Goal: Information Seeking & Learning: Compare options

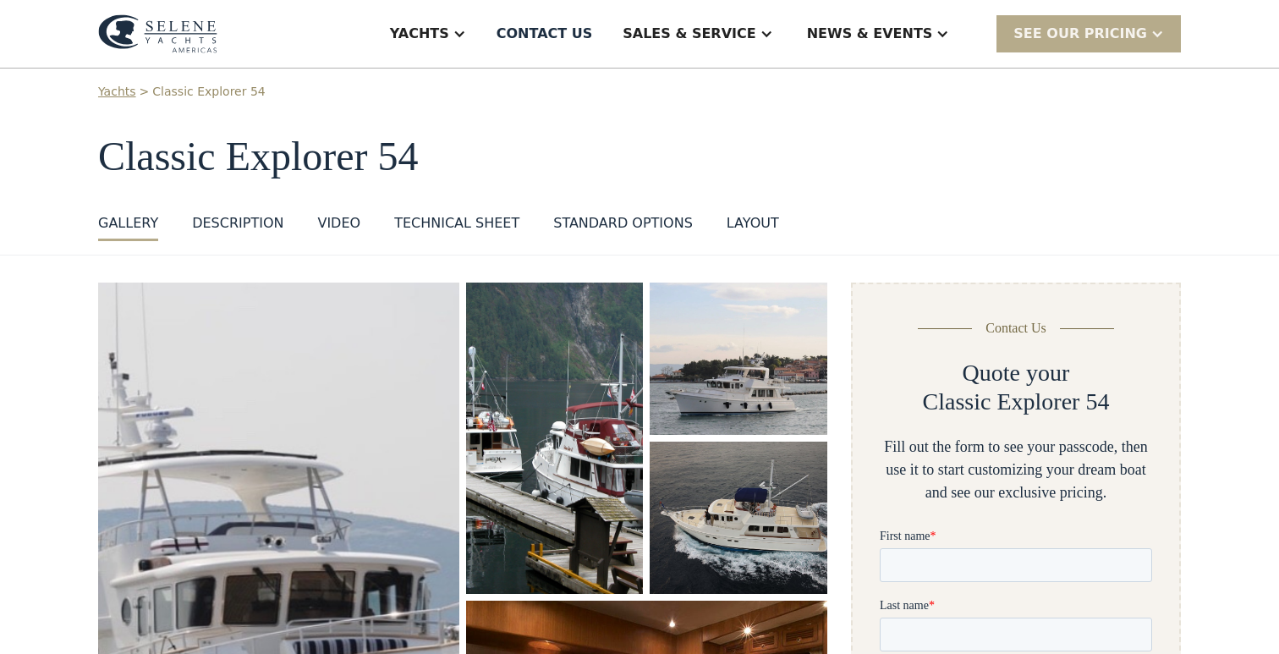
scroll to position [14, 0]
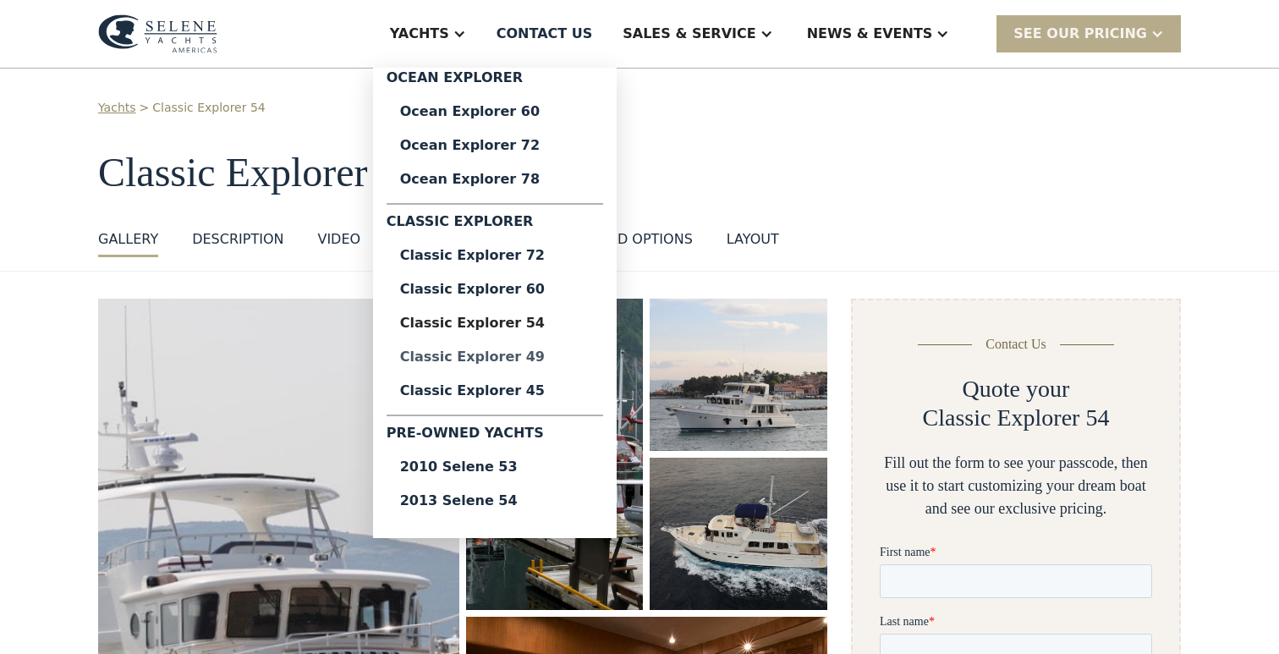
click at [548, 353] on div "Classic Explorer 49" at bounding box center [494, 357] width 189 height 14
click at [551, 392] on div "Classic Explorer 45" at bounding box center [494, 391] width 189 height 14
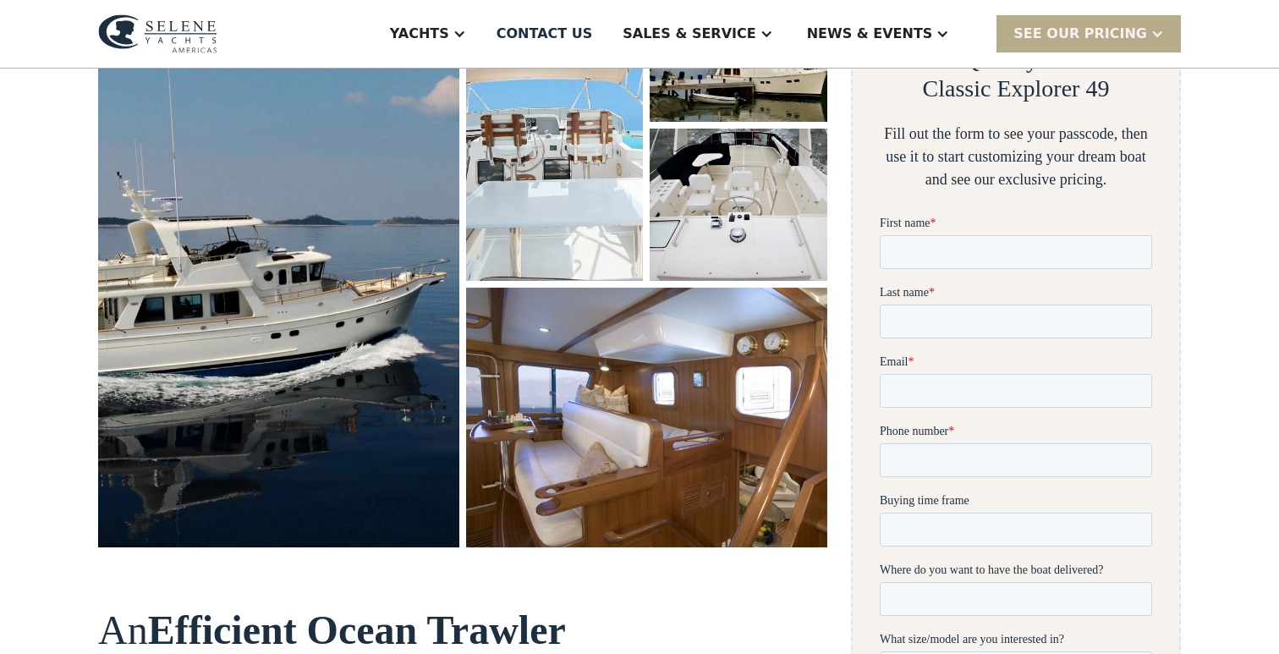
scroll to position [348, 0]
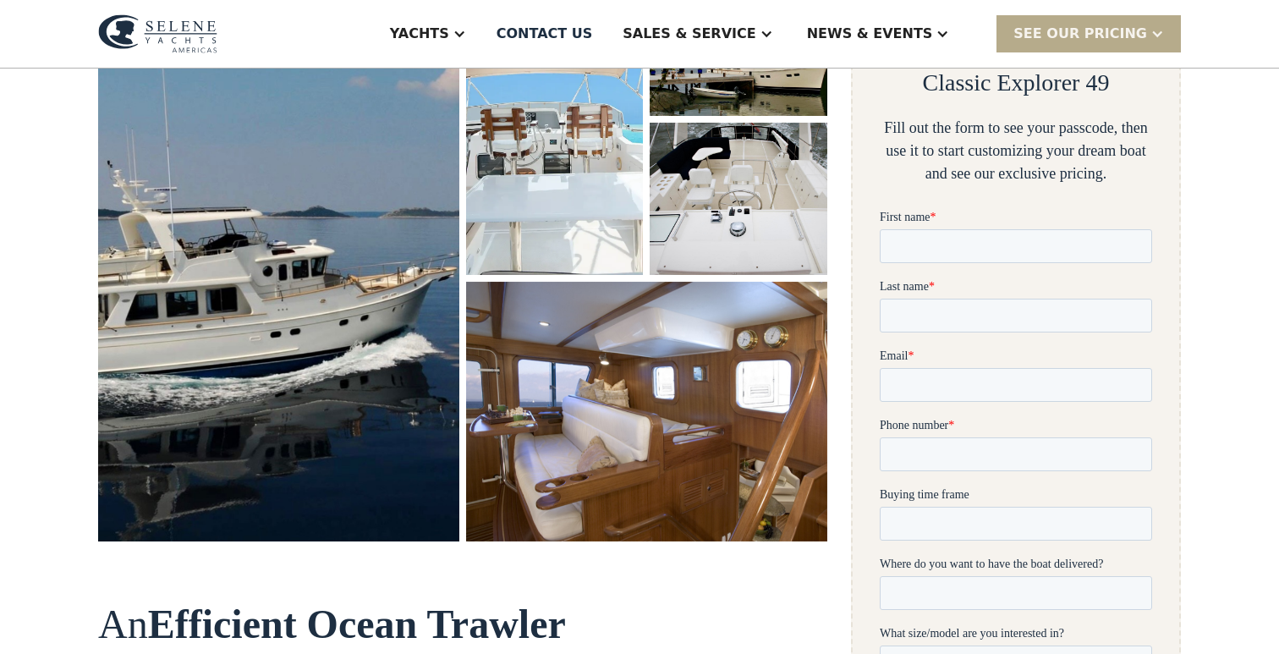
click at [284, 272] on img "open lightbox" at bounding box center [278, 253] width 383 height 612
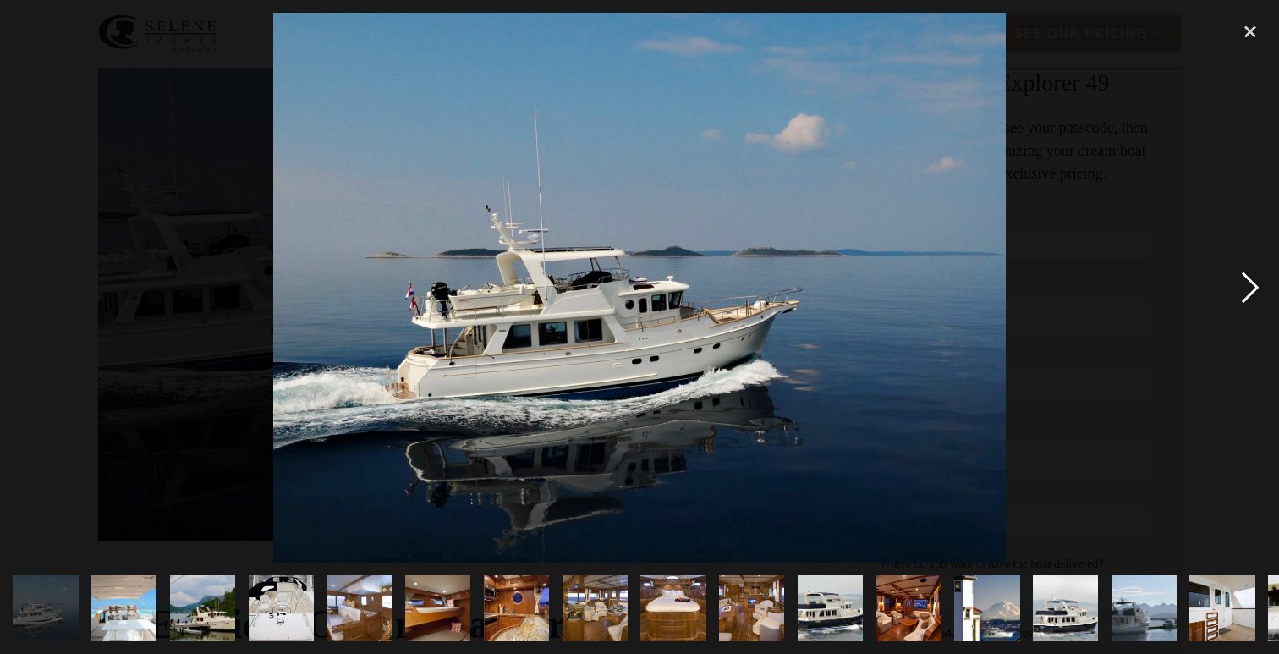
click at [1254, 293] on div "next image" at bounding box center [1250, 287] width 58 height 549
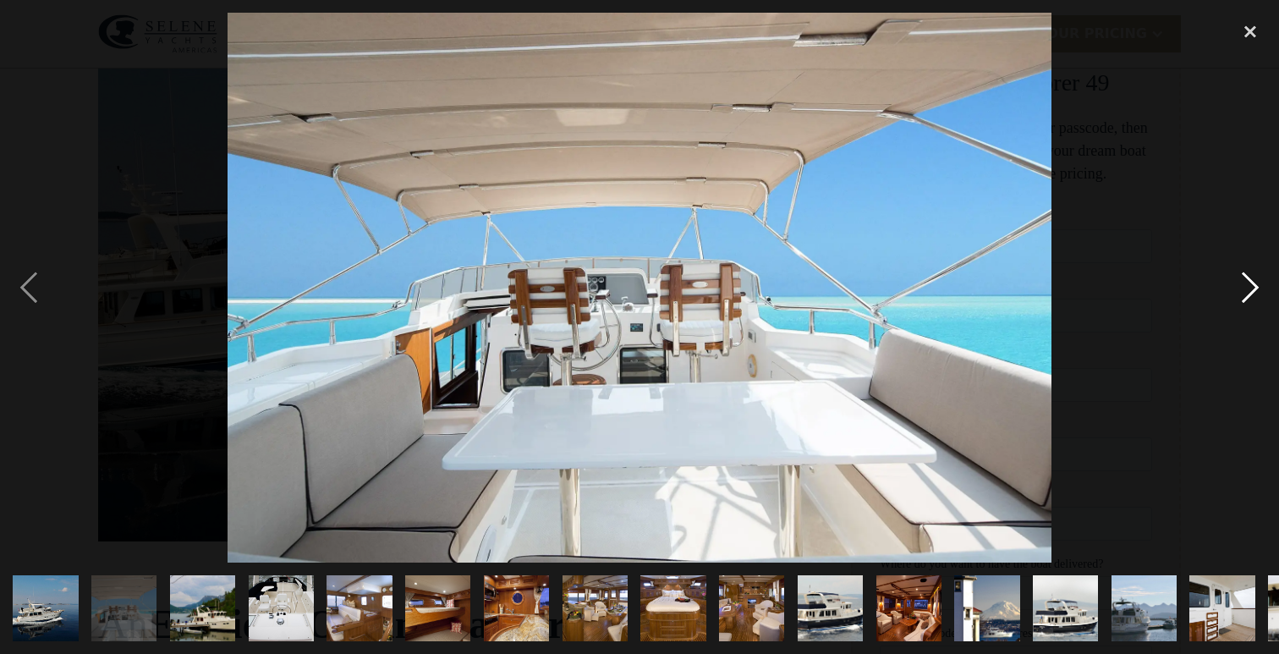
click at [1254, 293] on div "next image" at bounding box center [1250, 287] width 58 height 549
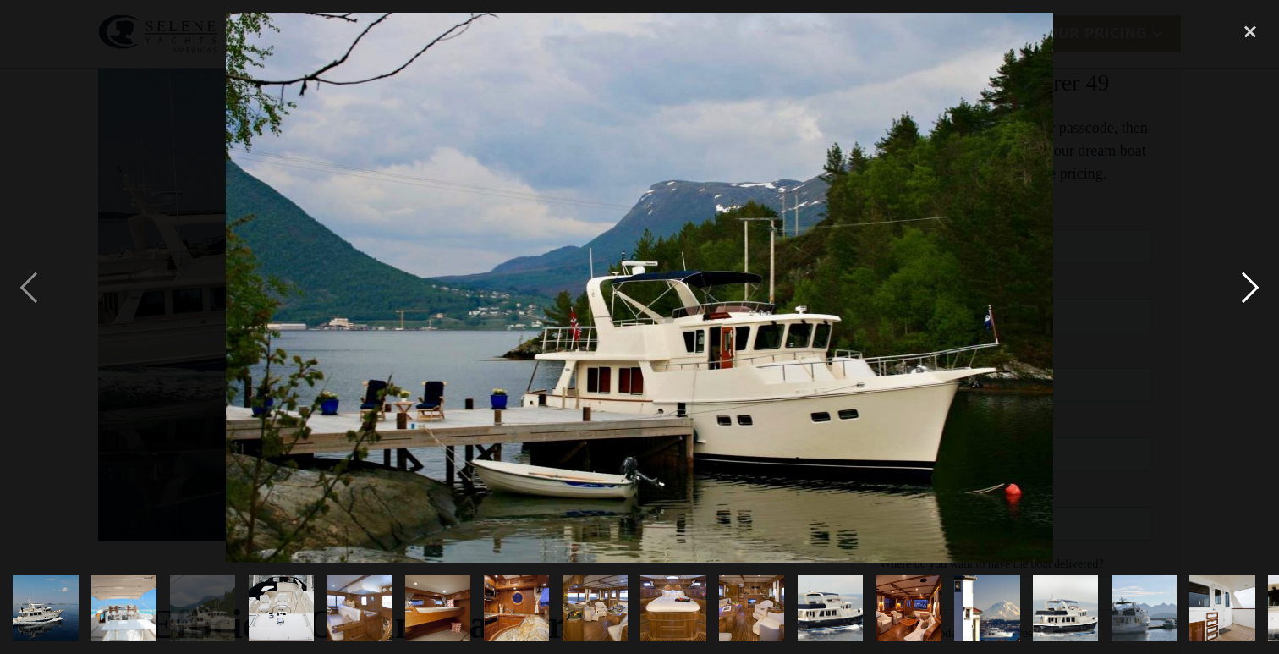
click at [1254, 293] on div "next image" at bounding box center [1250, 287] width 58 height 549
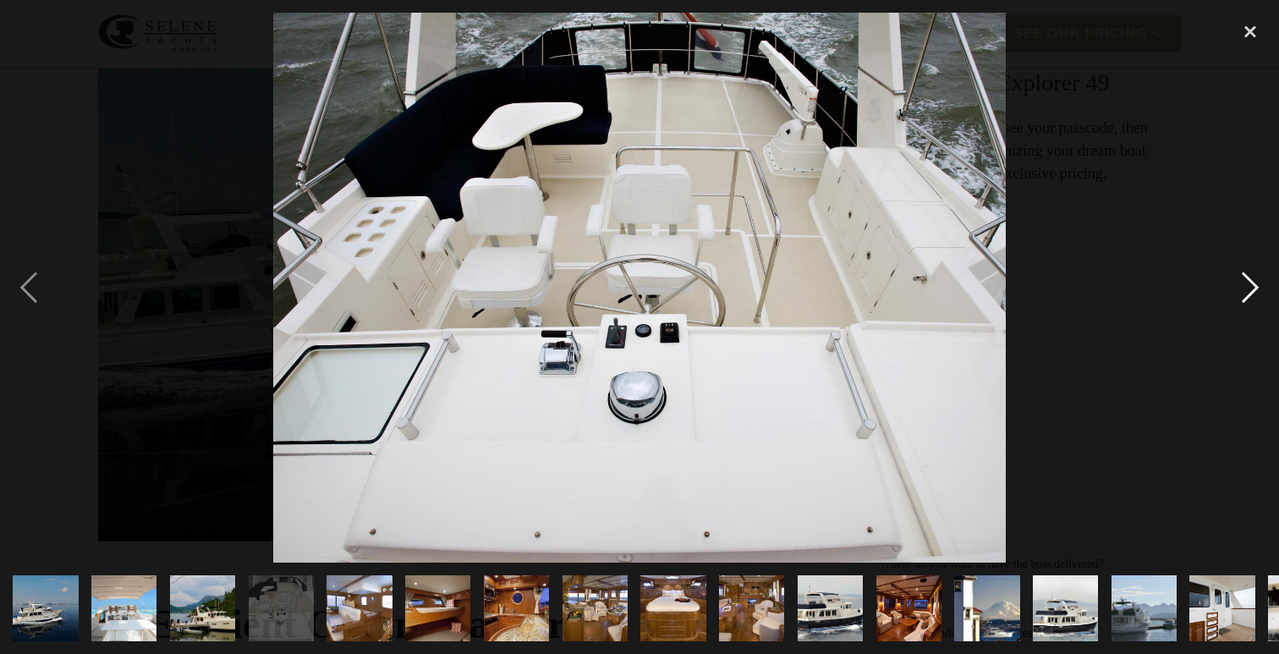
click at [1254, 293] on div "next image" at bounding box center [1250, 287] width 58 height 549
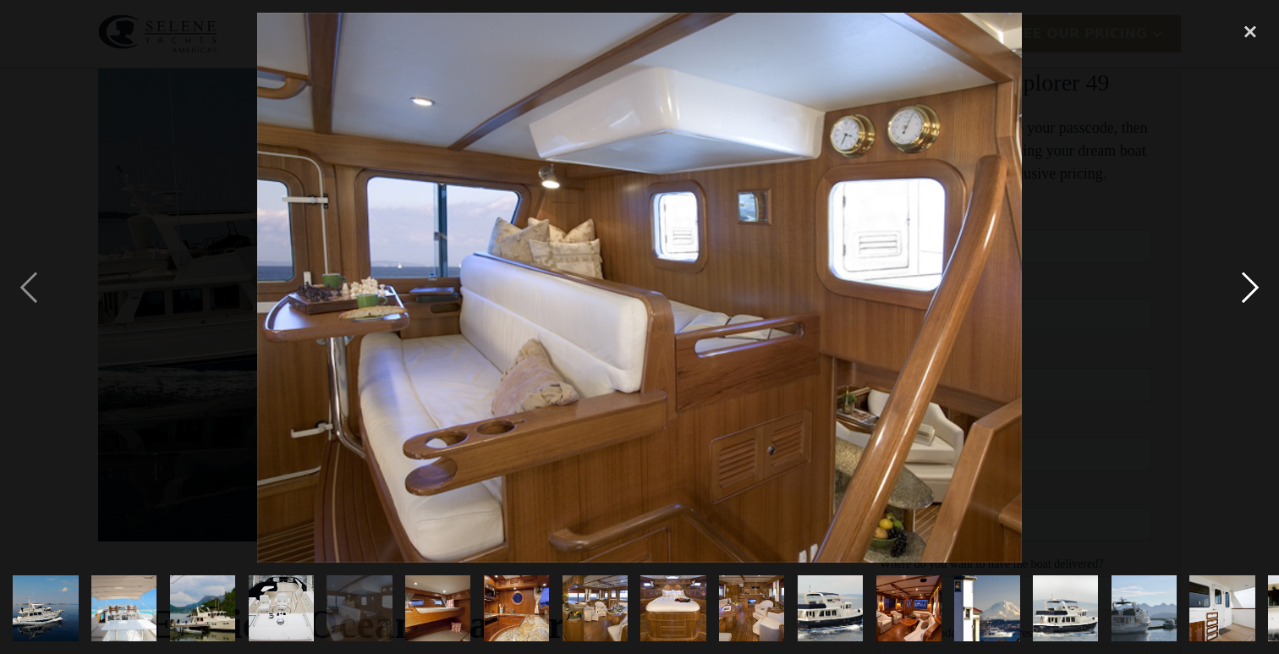
click at [1254, 293] on div "next image" at bounding box center [1250, 287] width 58 height 549
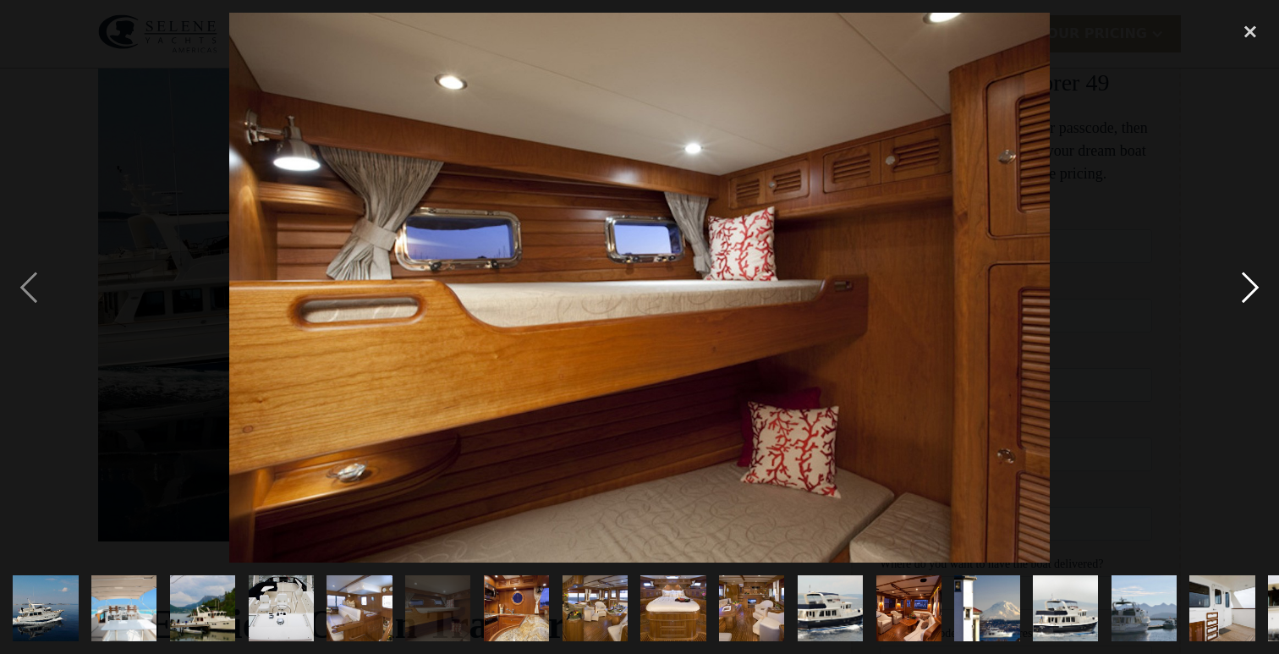
click at [1254, 293] on div "next image" at bounding box center [1250, 287] width 58 height 549
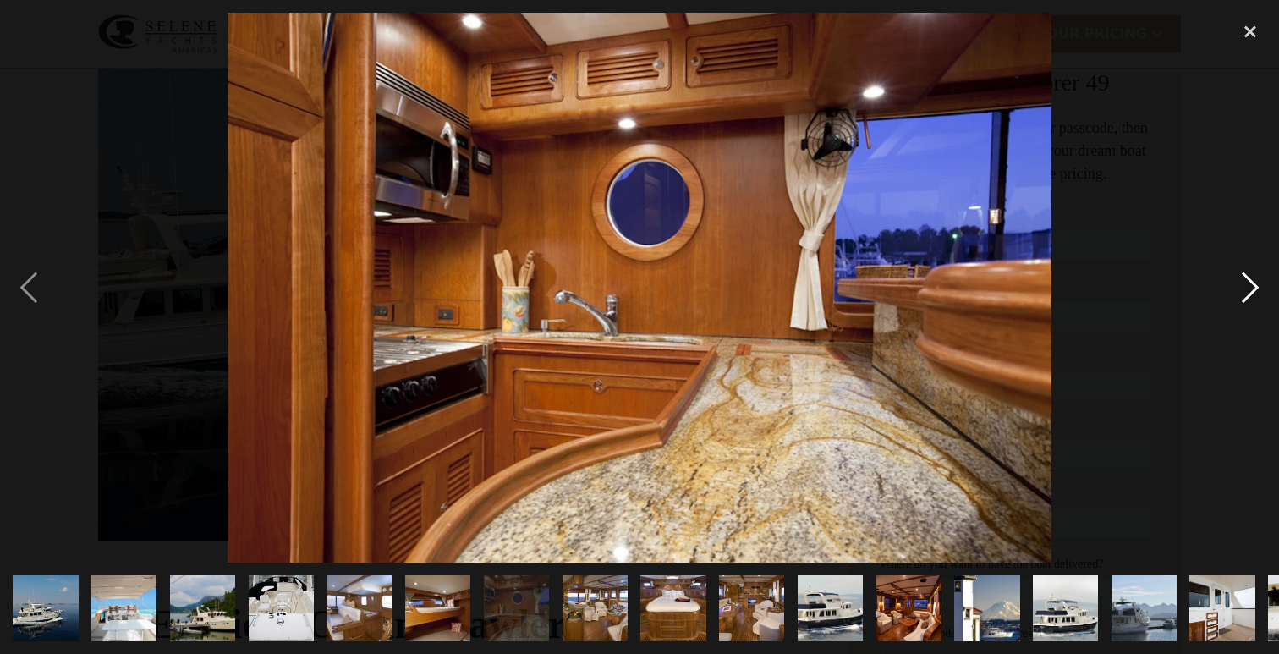
click at [1254, 293] on div "next image" at bounding box center [1250, 287] width 58 height 549
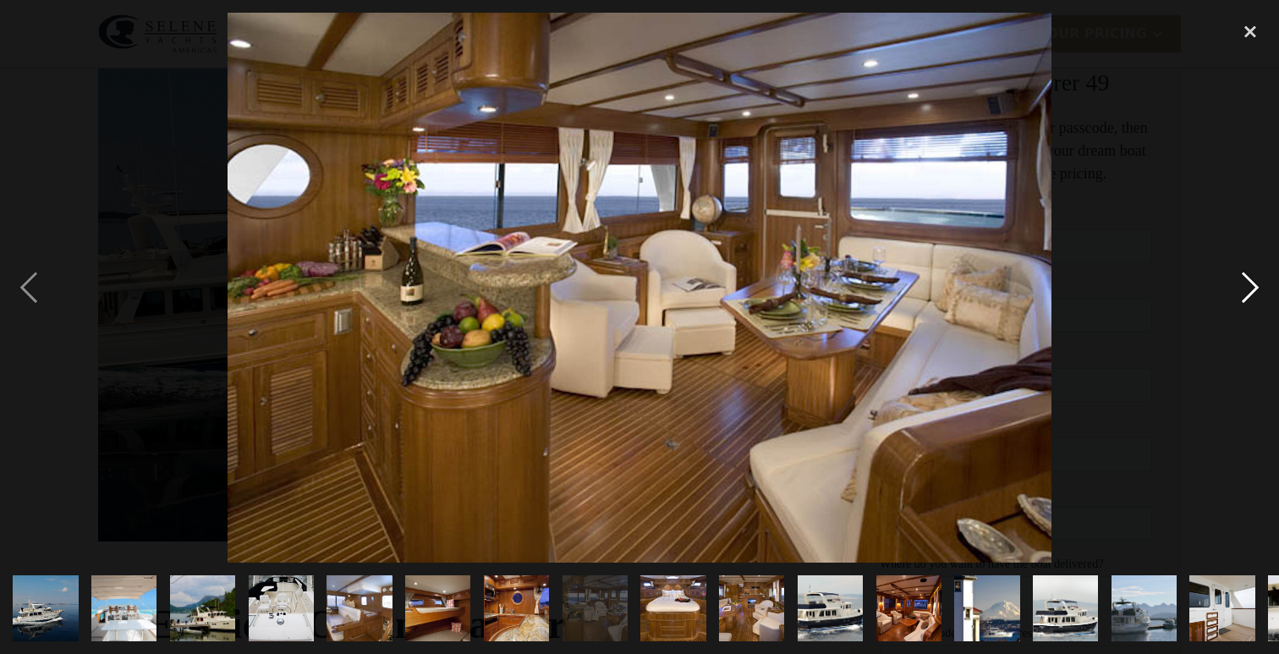
click at [1254, 293] on div "next image" at bounding box center [1250, 287] width 58 height 549
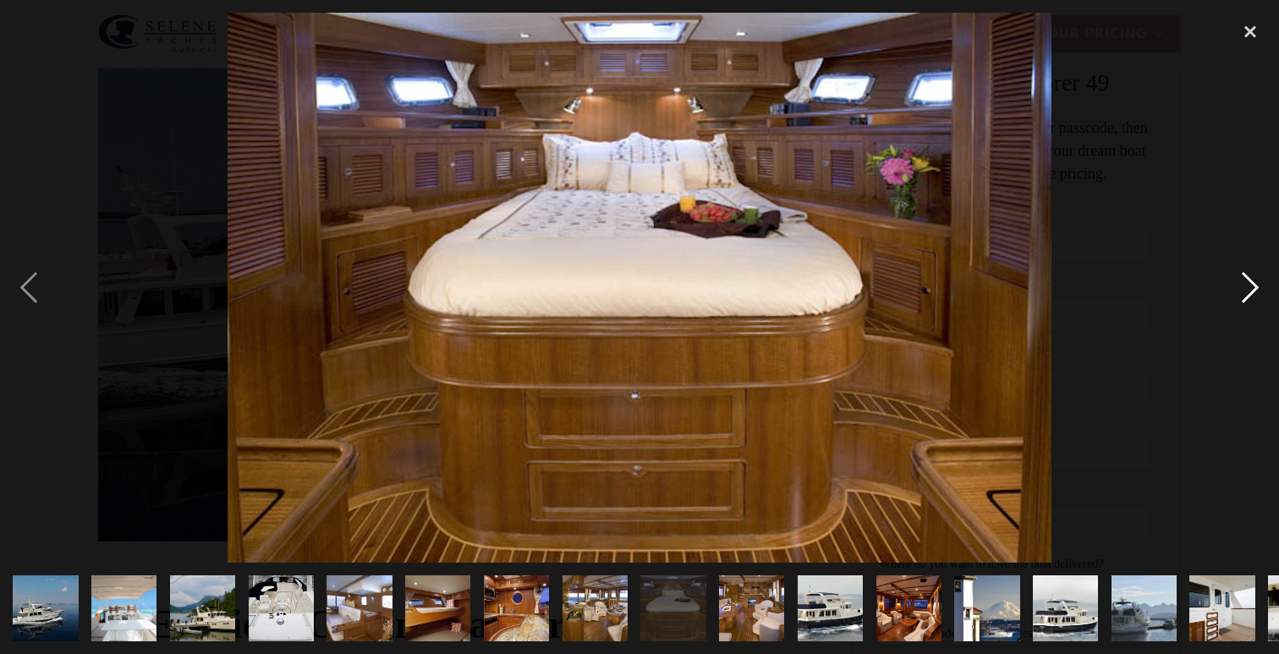
click at [1254, 293] on div "next image" at bounding box center [1250, 287] width 58 height 549
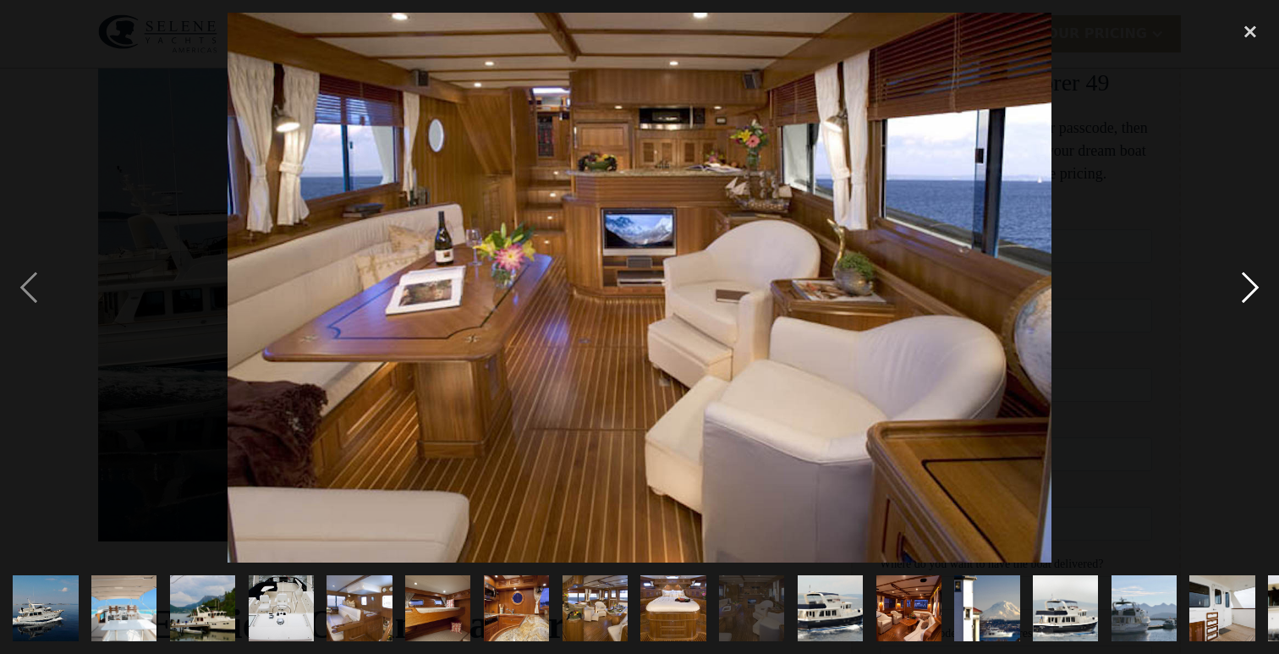
click at [1254, 293] on div "next image" at bounding box center [1250, 287] width 58 height 549
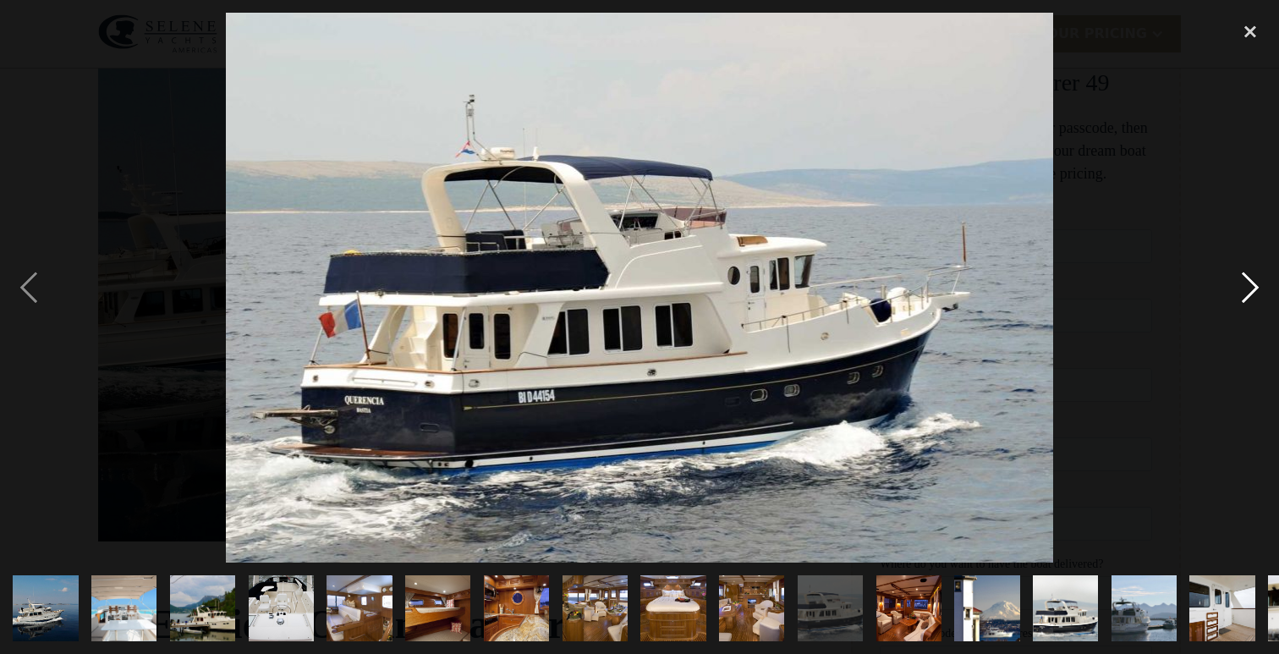
click at [1254, 293] on div "next image" at bounding box center [1250, 287] width 58 height 549
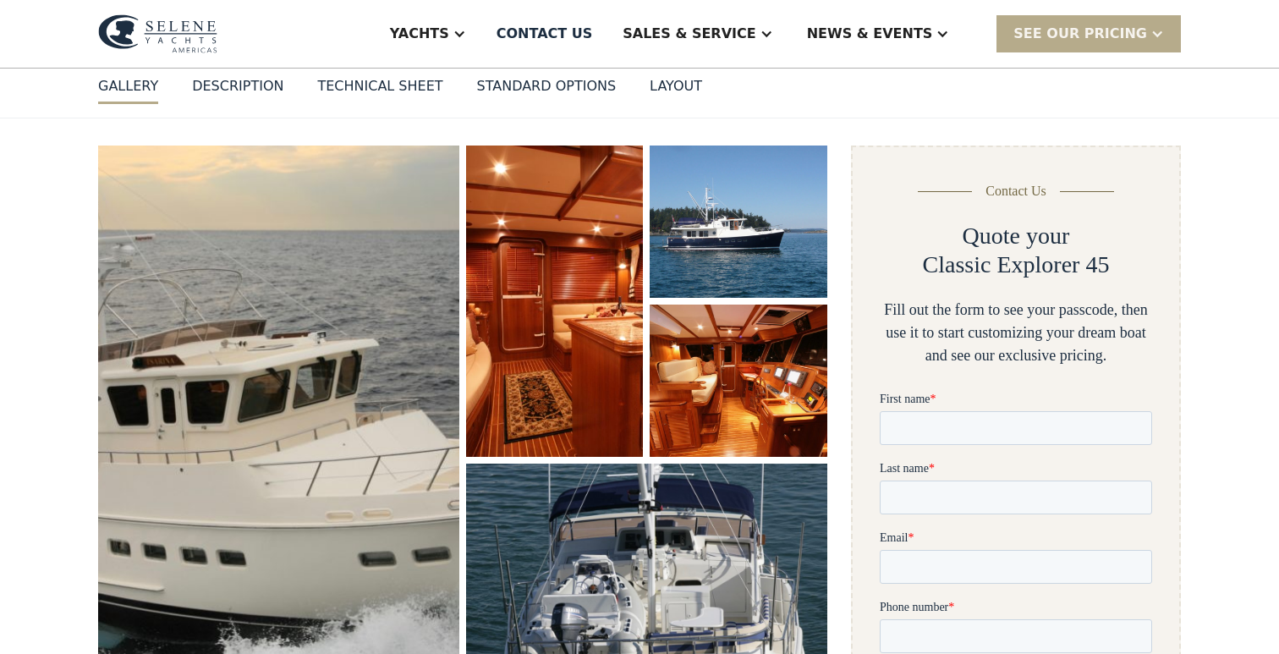
scroll to position [169, 0]
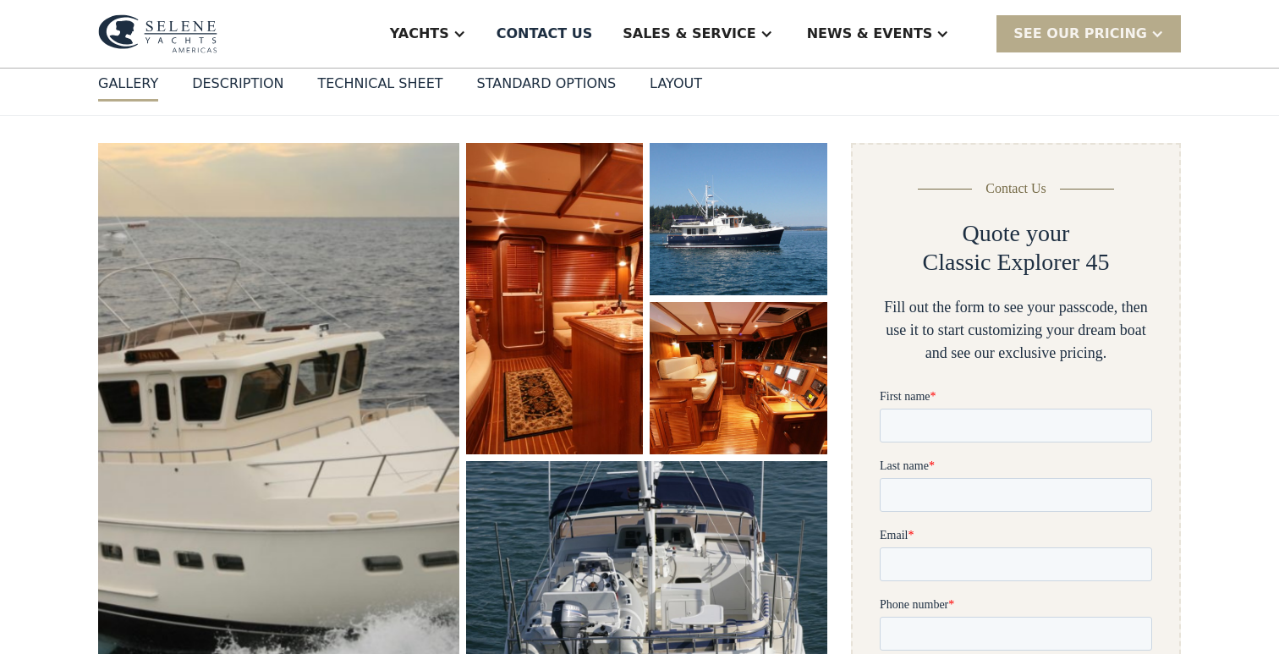
click at [304, 425] on img "open lightbox" at bounding box center [278, 422] width 381 height 588
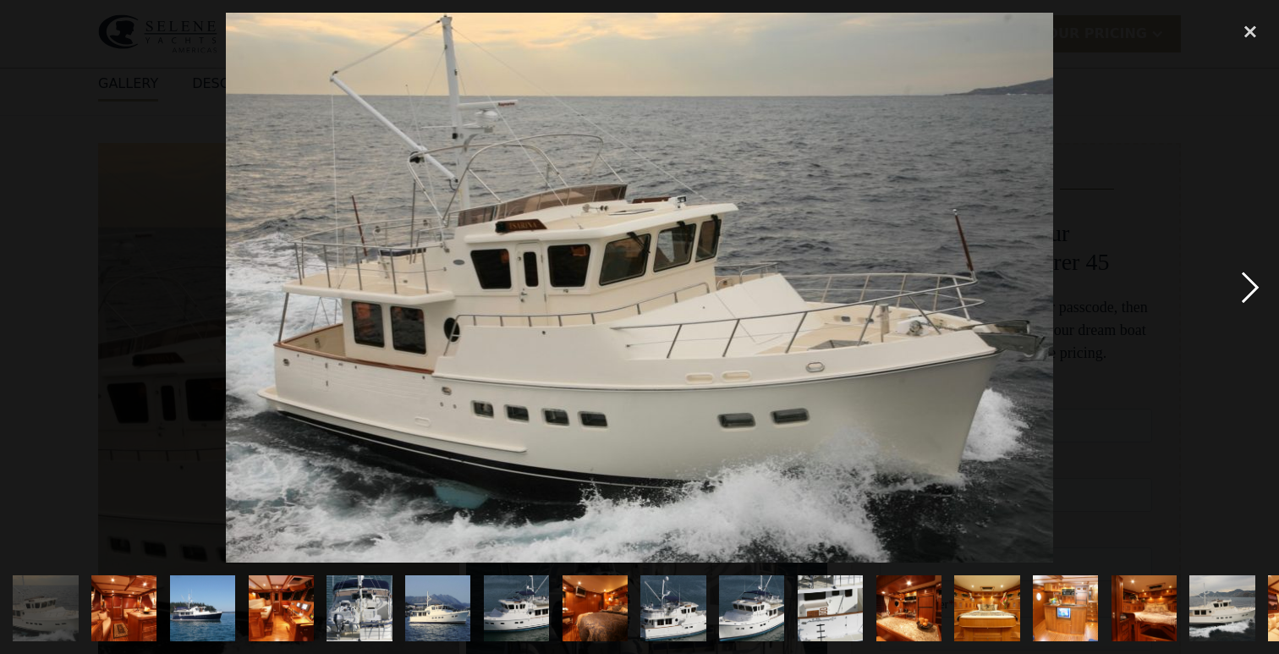
click at [1252, 288] on div "next image" at bounding box center [1250, 287] width 58 height 549
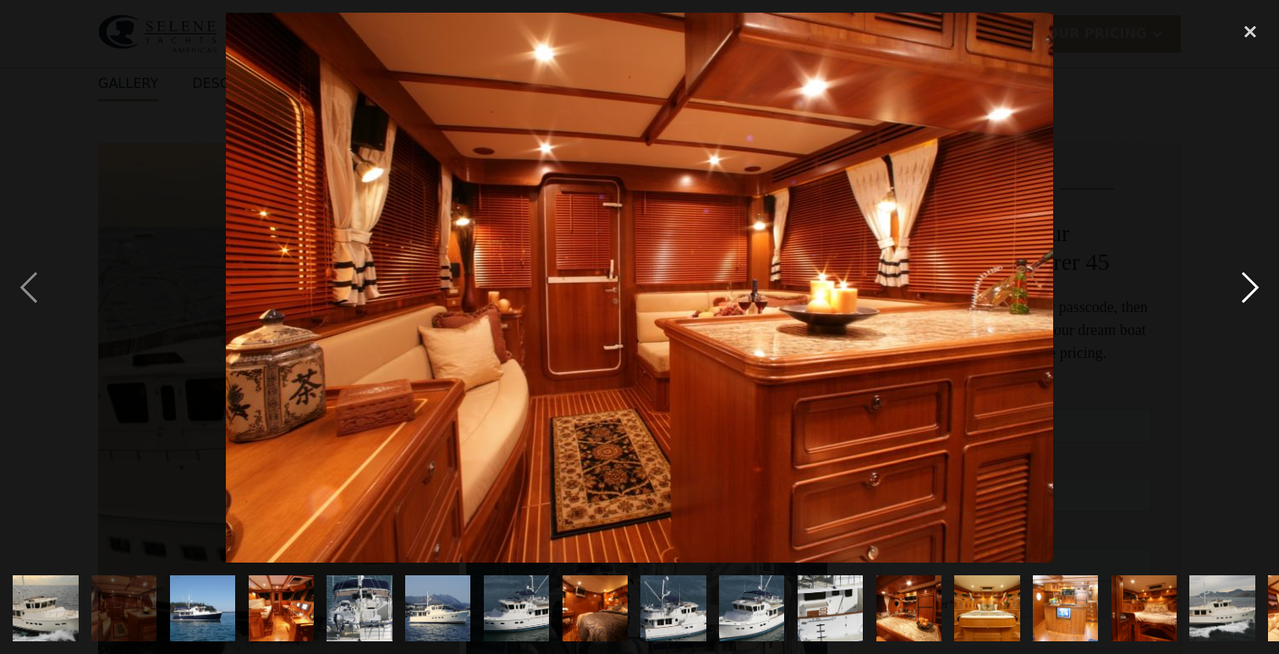
click at [1252, 288] on div "next image" at bounding box center [1250, 287] width 58 height 549
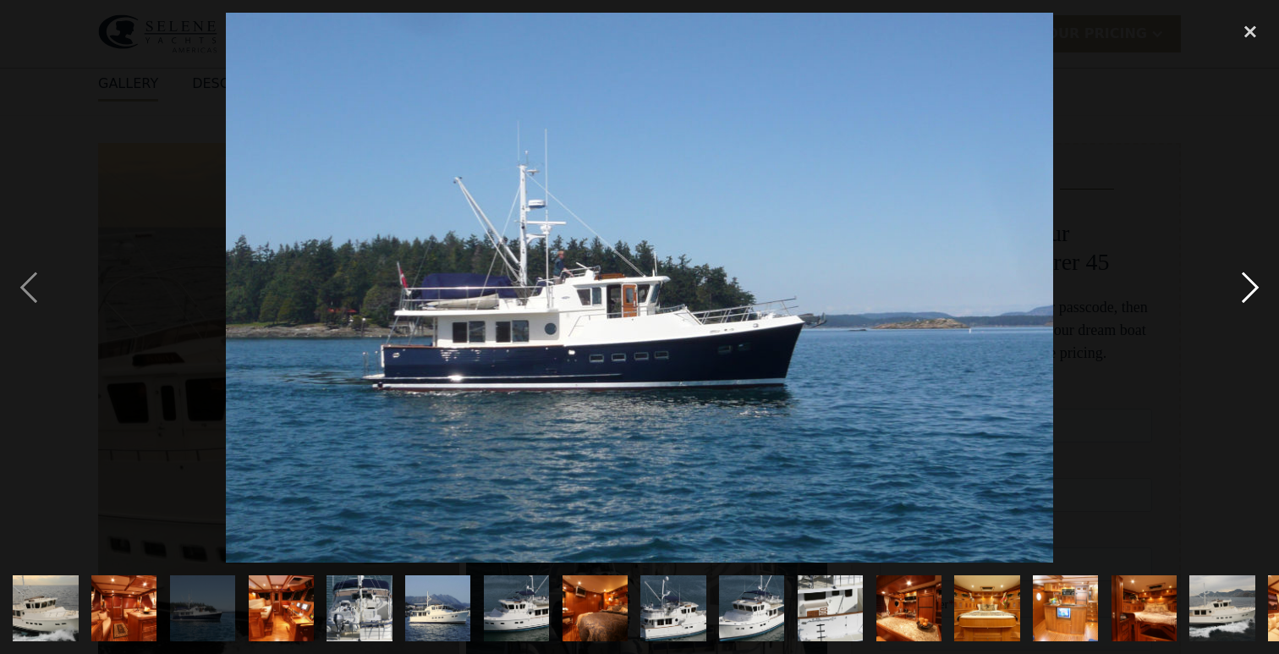
scroll to position [0, 0]
click at [1252, 288] on div "next image" at bounding box center [1250, 287] width 58 height 549
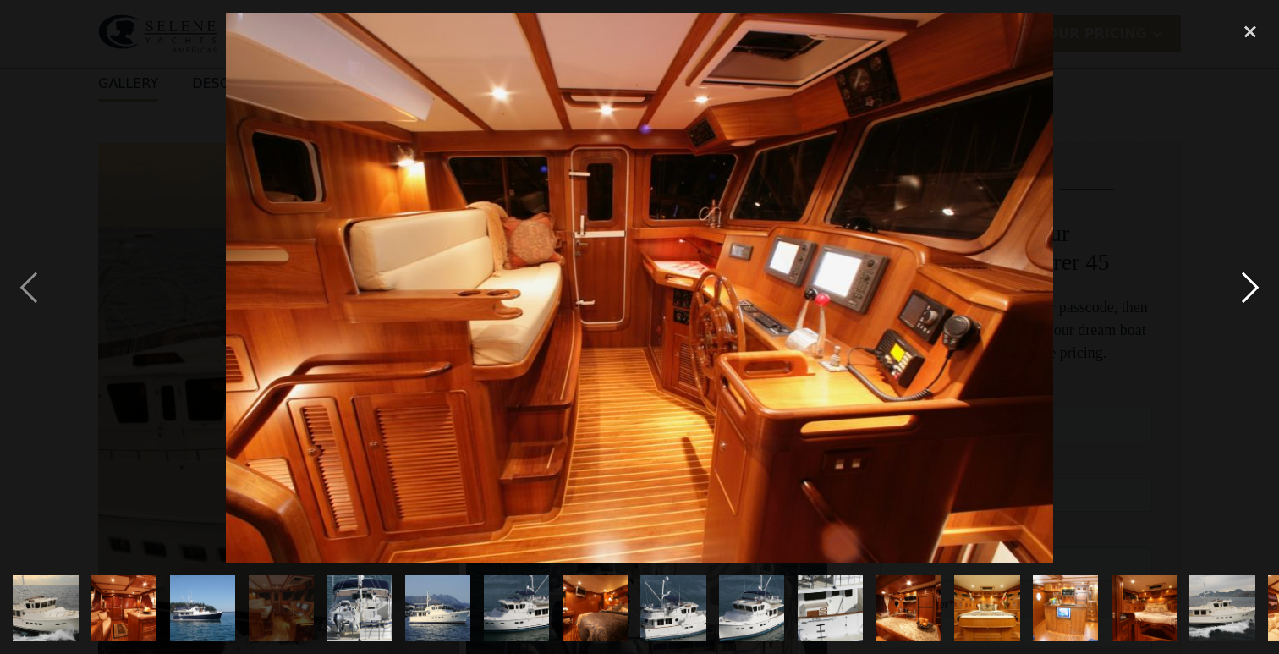
click at [1252, 288] on div "next image" at bounding box center [1250, 287] width 58 height 549
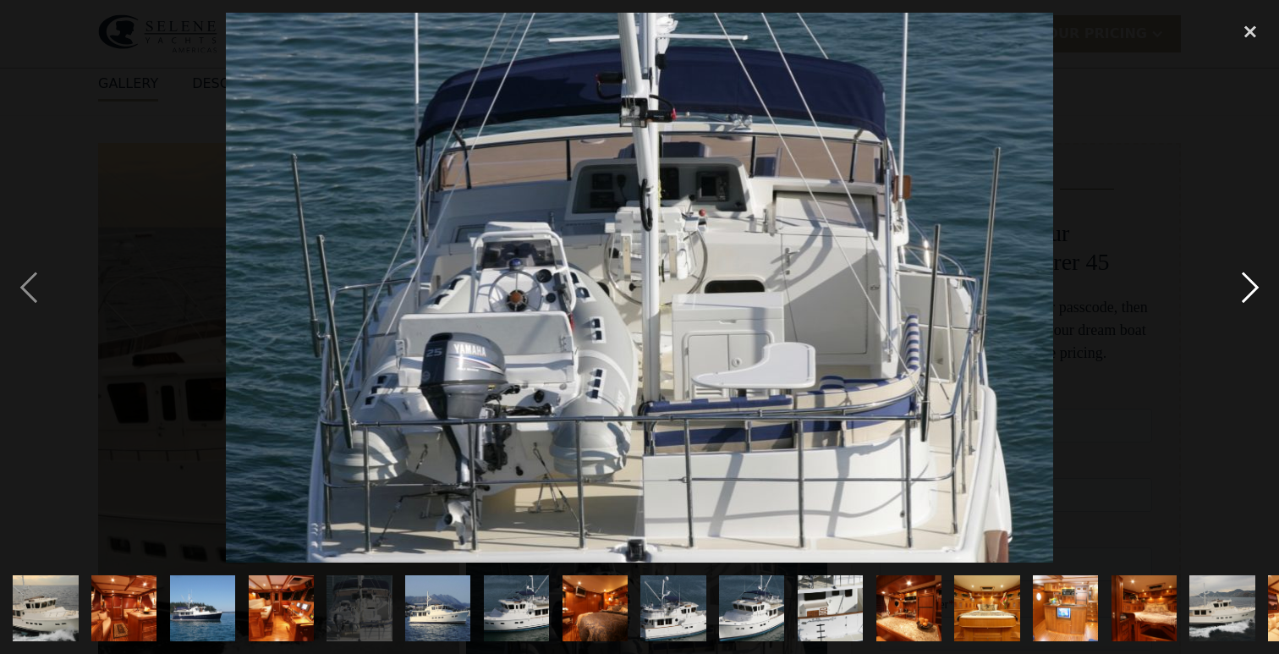
click at [1252, 288] on div "next image" at bounding box center [1250, 287] width 58 height 549
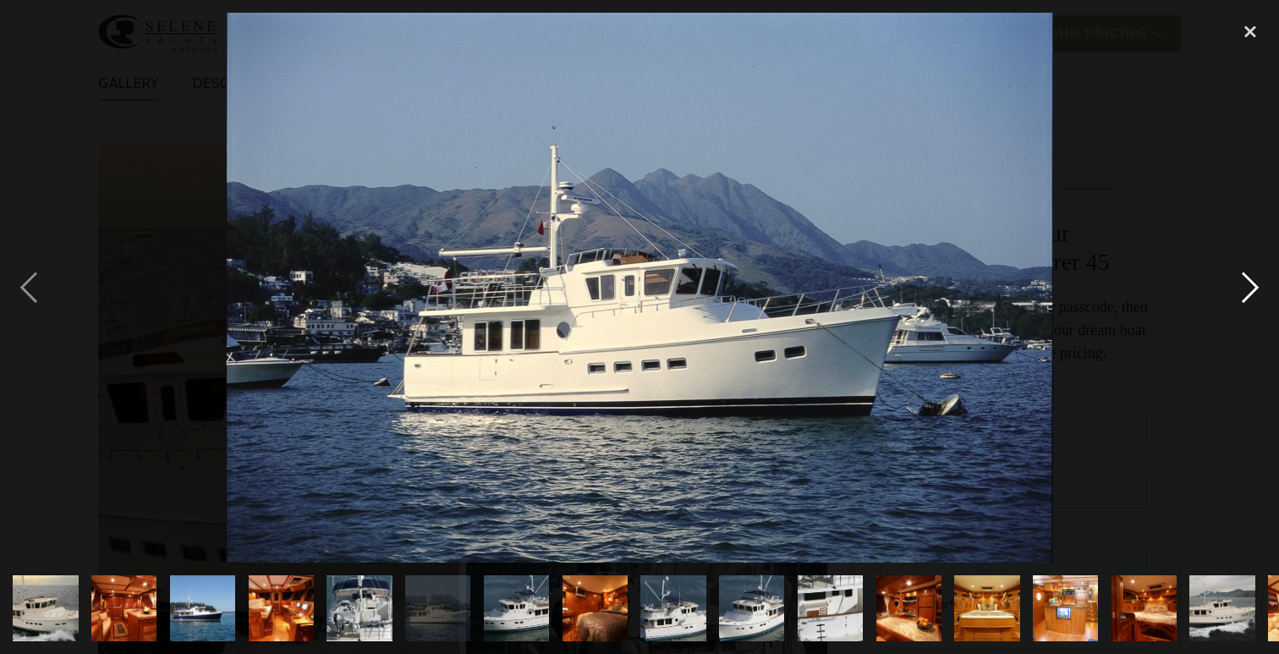
click at [1252, 288] on div "next image" at bounding box center [1250, 287] width 58 height 549
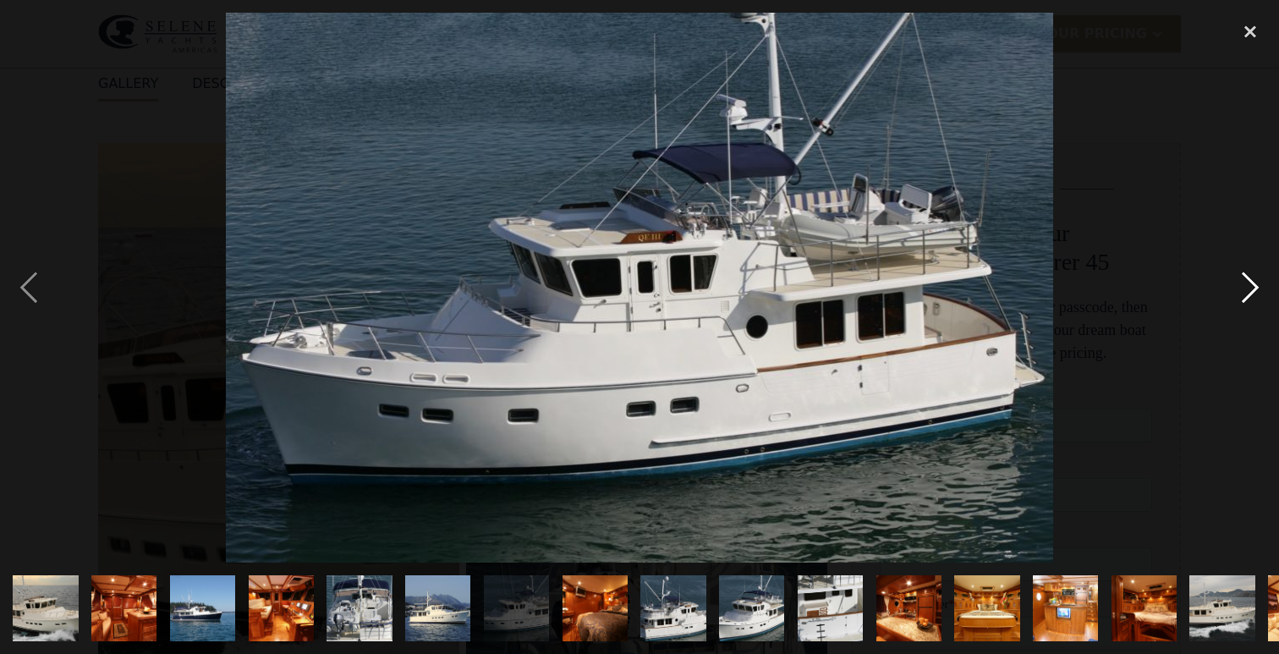
click at [1252, 288] on div "next image" at bounding box center [1250, 287] width 58 height 549
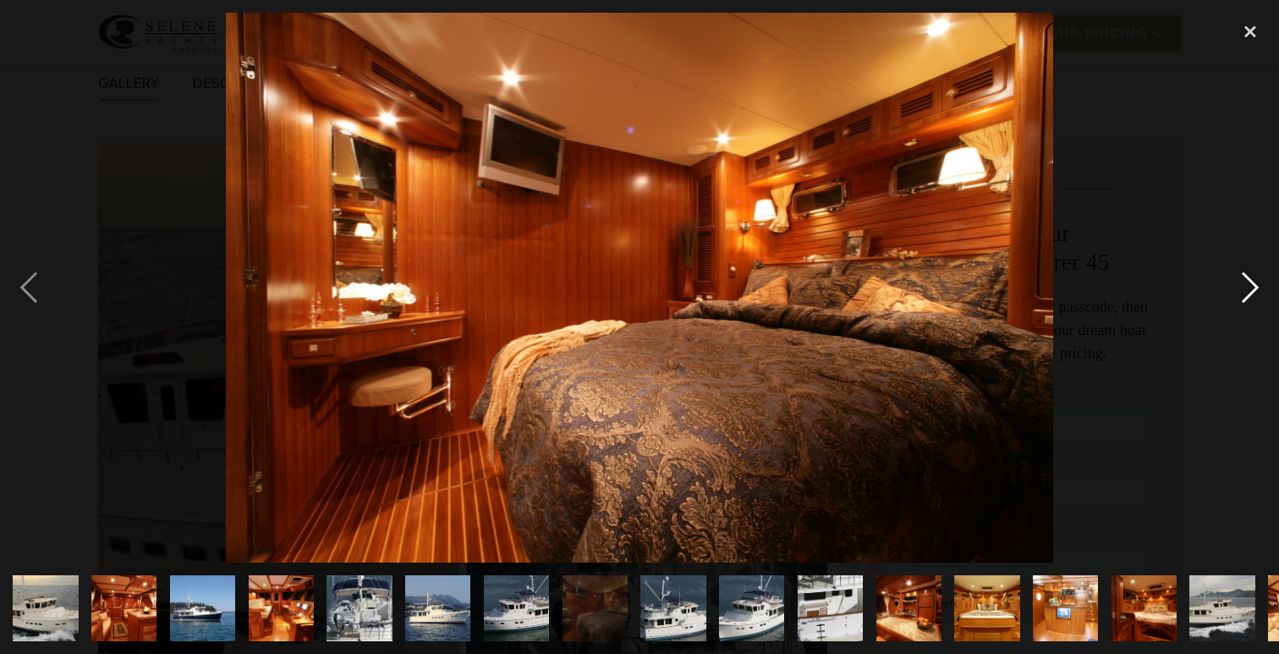
click at [1252, 288] on div "next image" at bounding box center [1250, 287] width 58 height 549
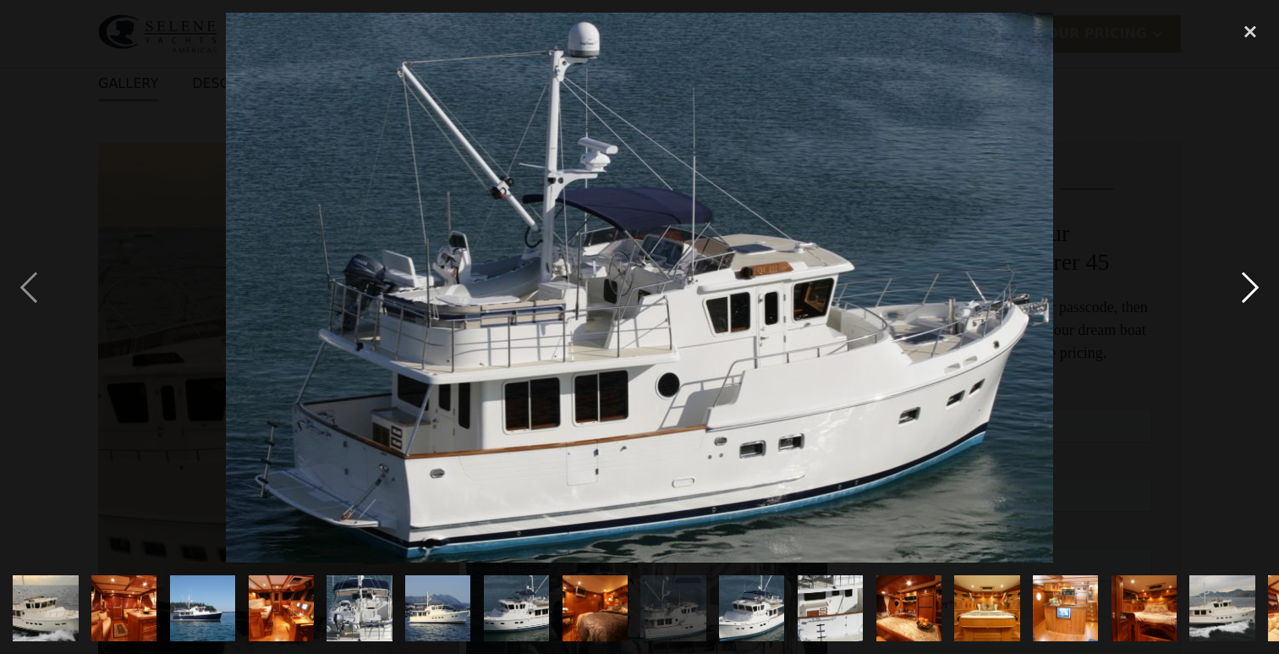
click at [1252, 288] on div "next image" at bounding box center [1250, 287] width 58 height 549
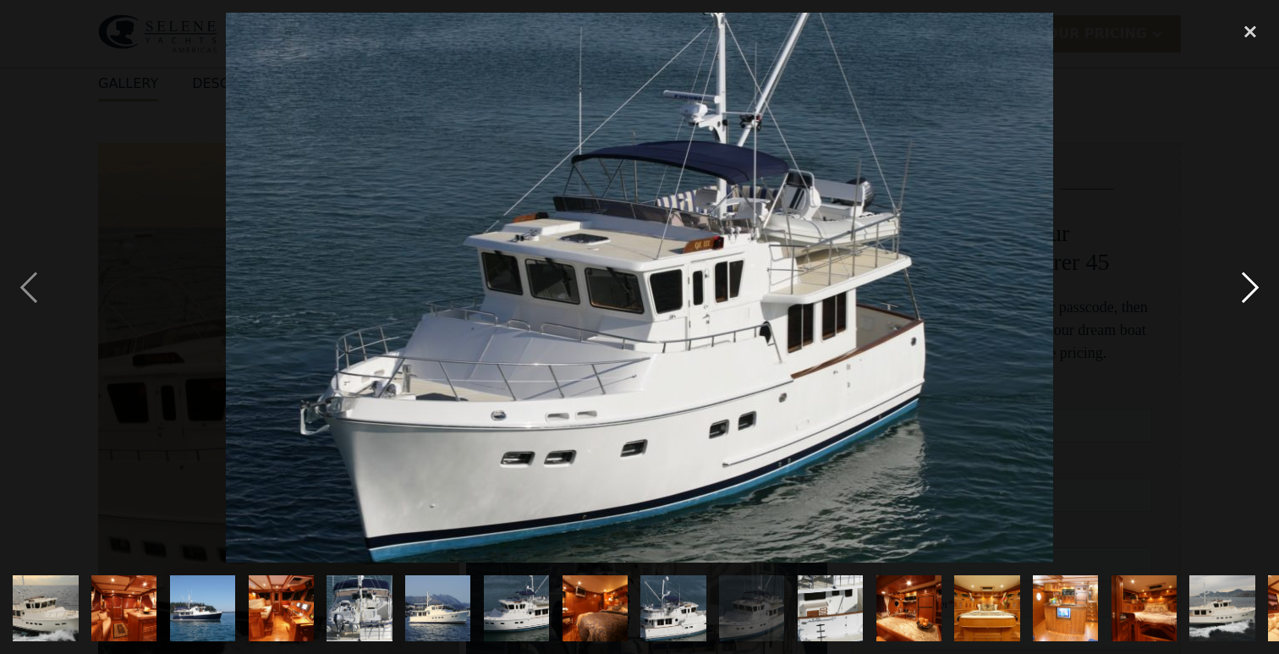
click at [1252, 288] on div "next image" at bounding box center [1250, 287] width 58 height 549
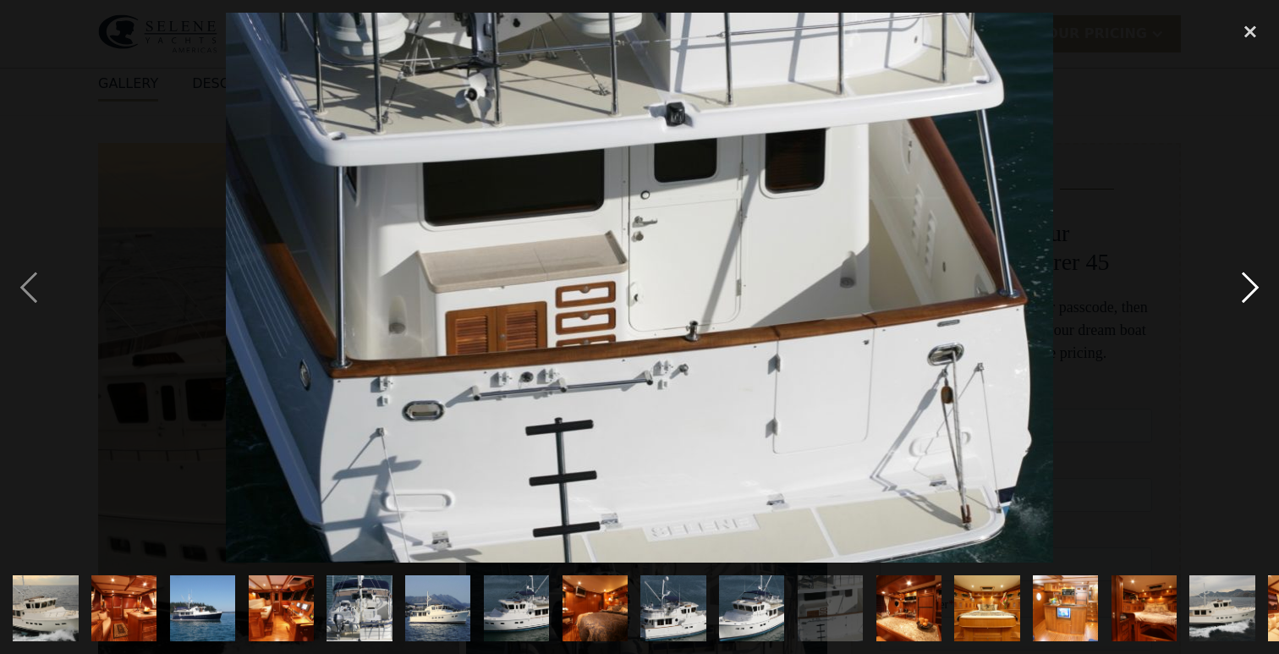
click at [1252, 288] on div "next image" at bounding box center [1250, 287] width 58 height 549
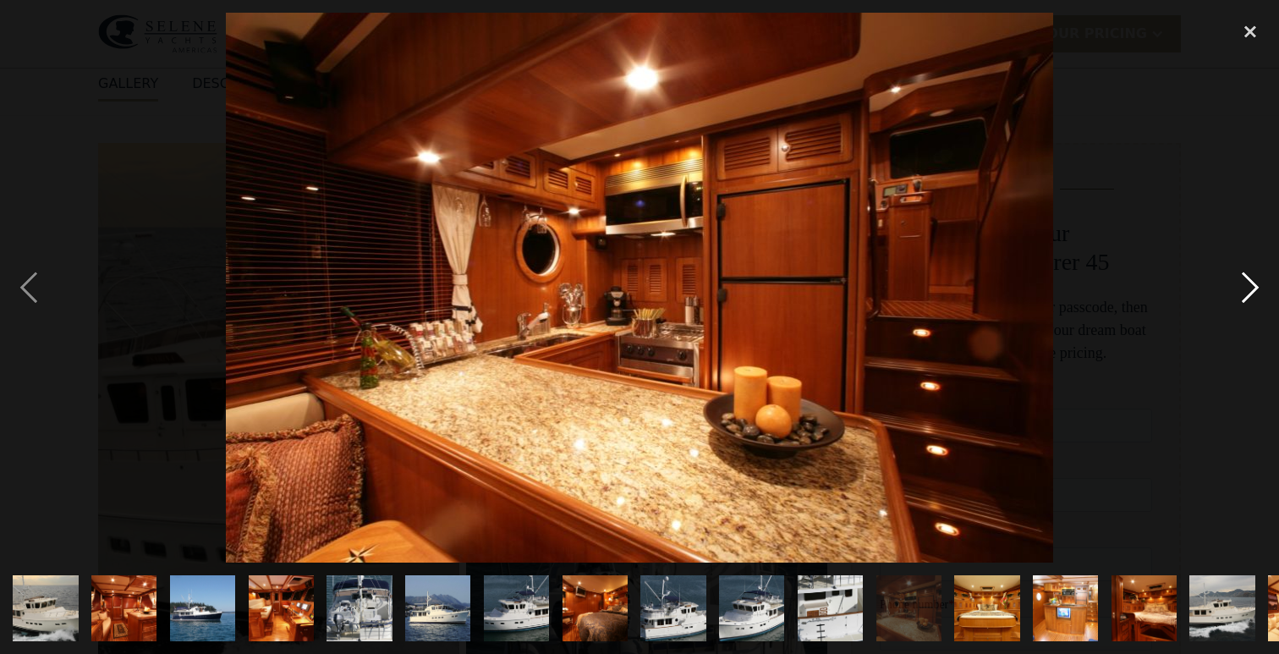
click at [1252, 288] on div "next image" at bounding box center [1250, 287] width 58 height 549
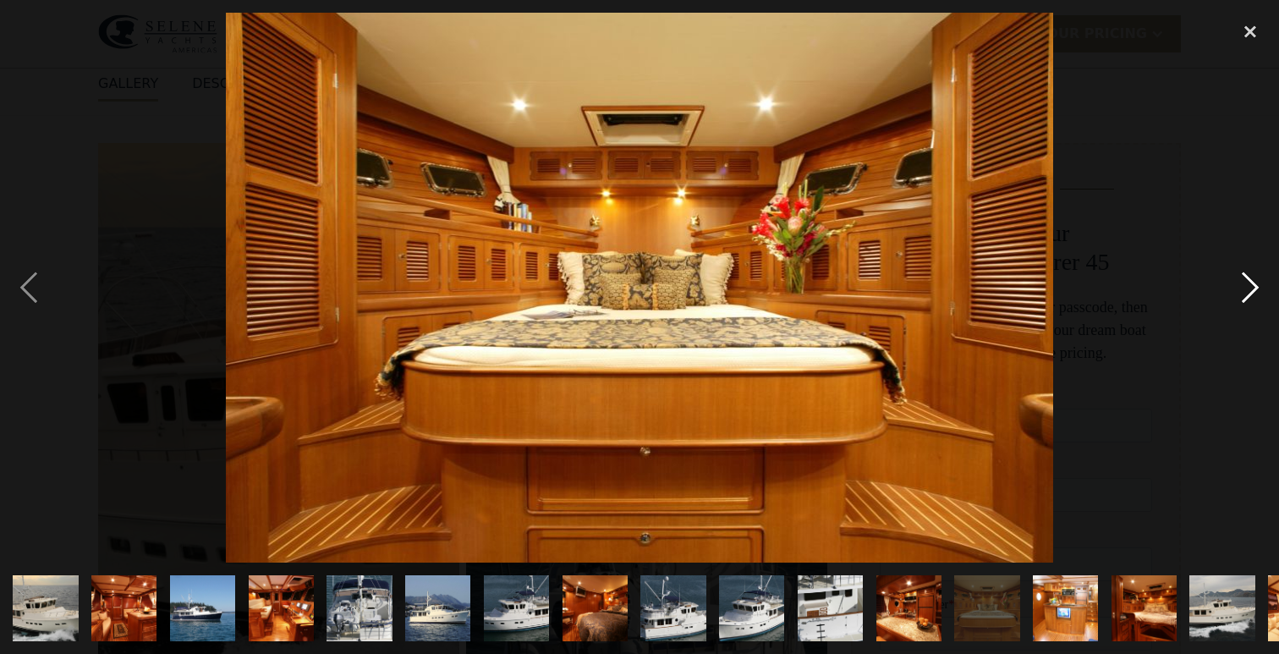
click at [1252, 288] on div "next image" at bounding box center [1250, 287] width 58 height 549
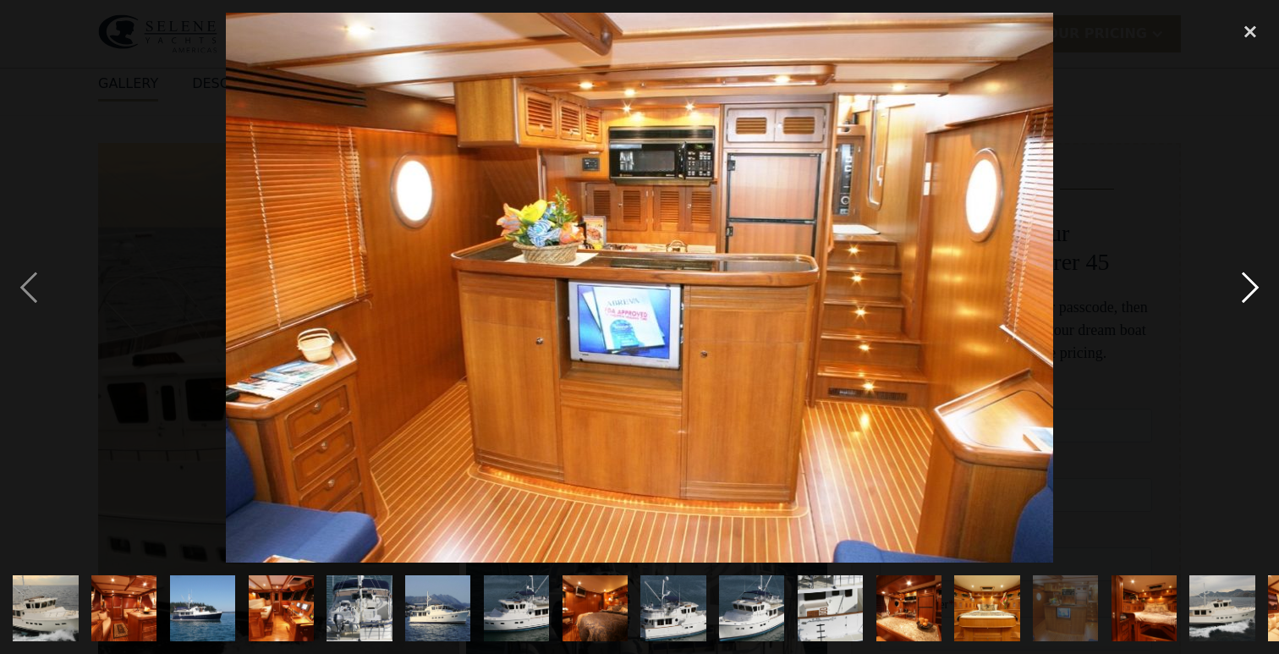
click at [1252, 288] on div "next image" at bounding box center [1250, 287] width 58 height 549
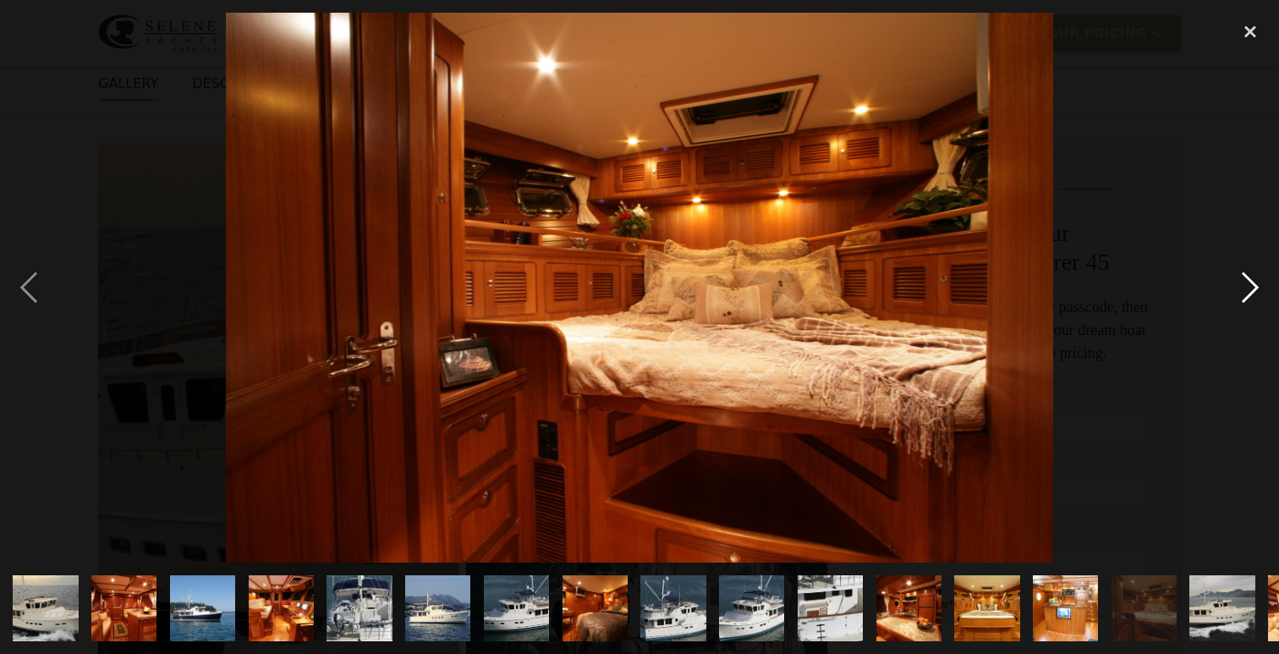
click at [1252, 289] on div "next image" at bounding box center [1250, 287] width 58 height 549
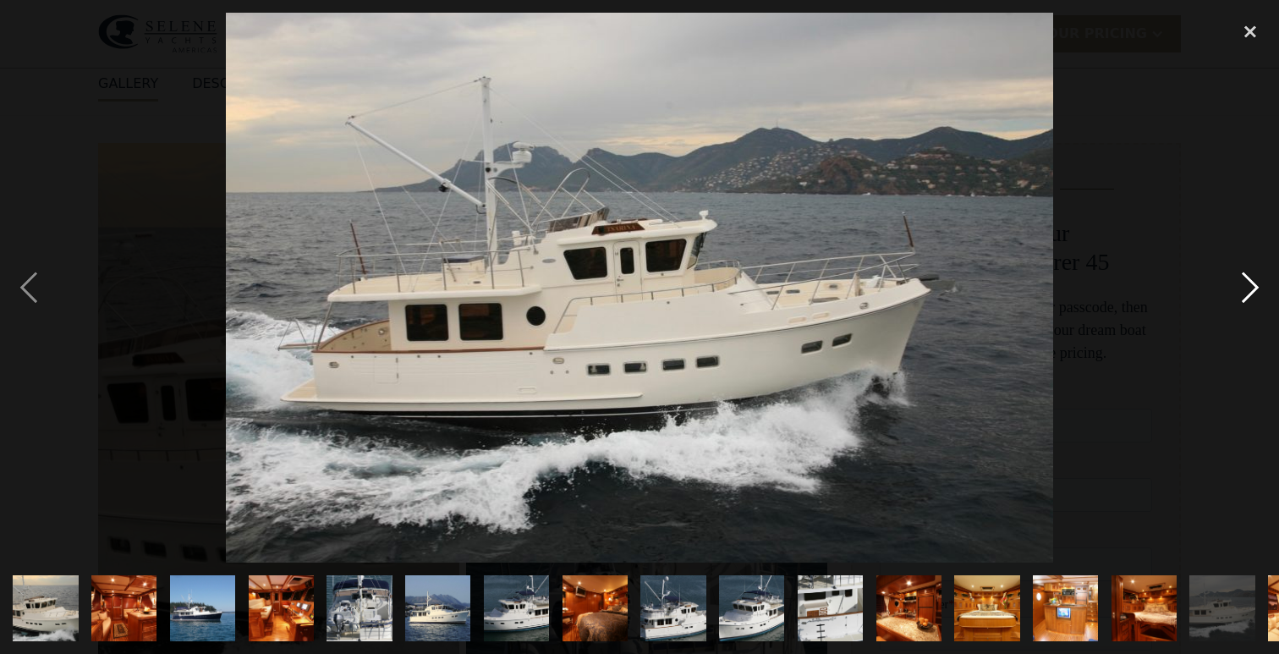
click at [1252, 290] on div "next image" at bounding box center [1250, 287] width 58 height 549
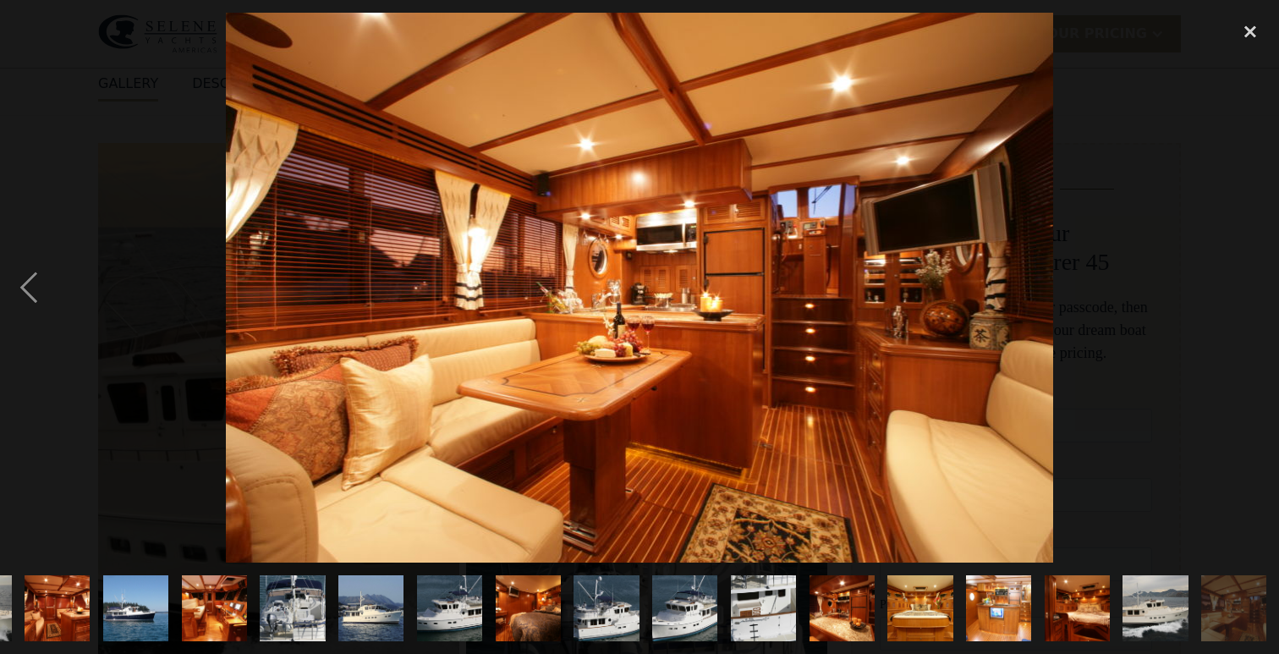
scroll to position [0, 68]
